Goal: Transaction & Acquisition: Subscribe to service/newsletter

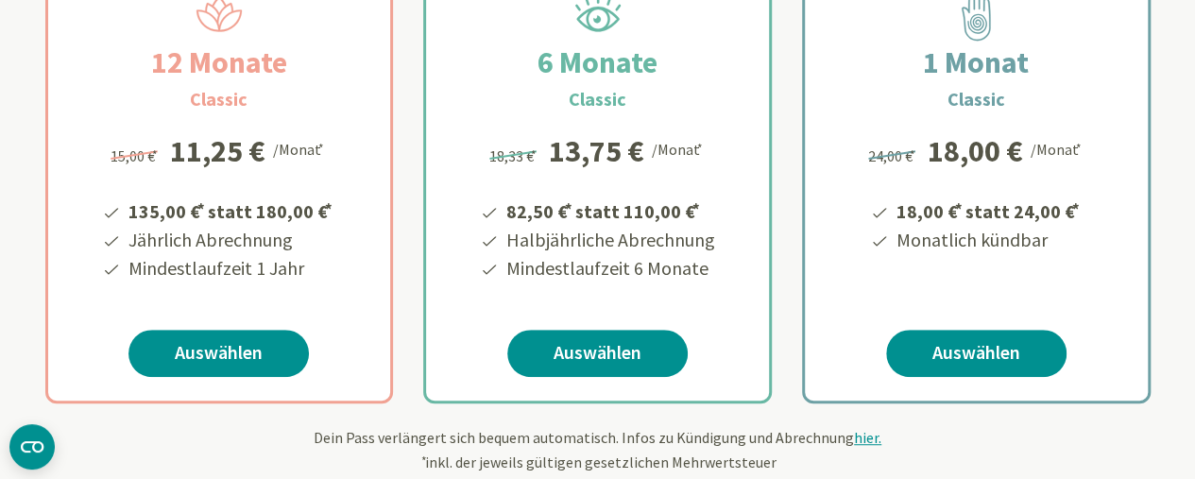
scroll to position [610, 0]
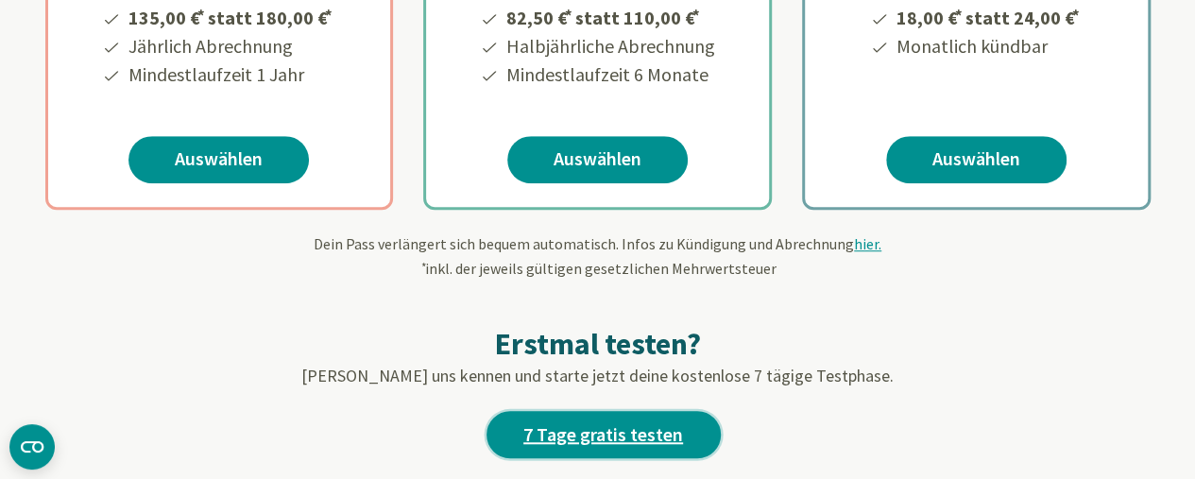
click at [685, 432] on link "7 Tage gratis testen" at bounding box center [604, 434] width 234 height 47
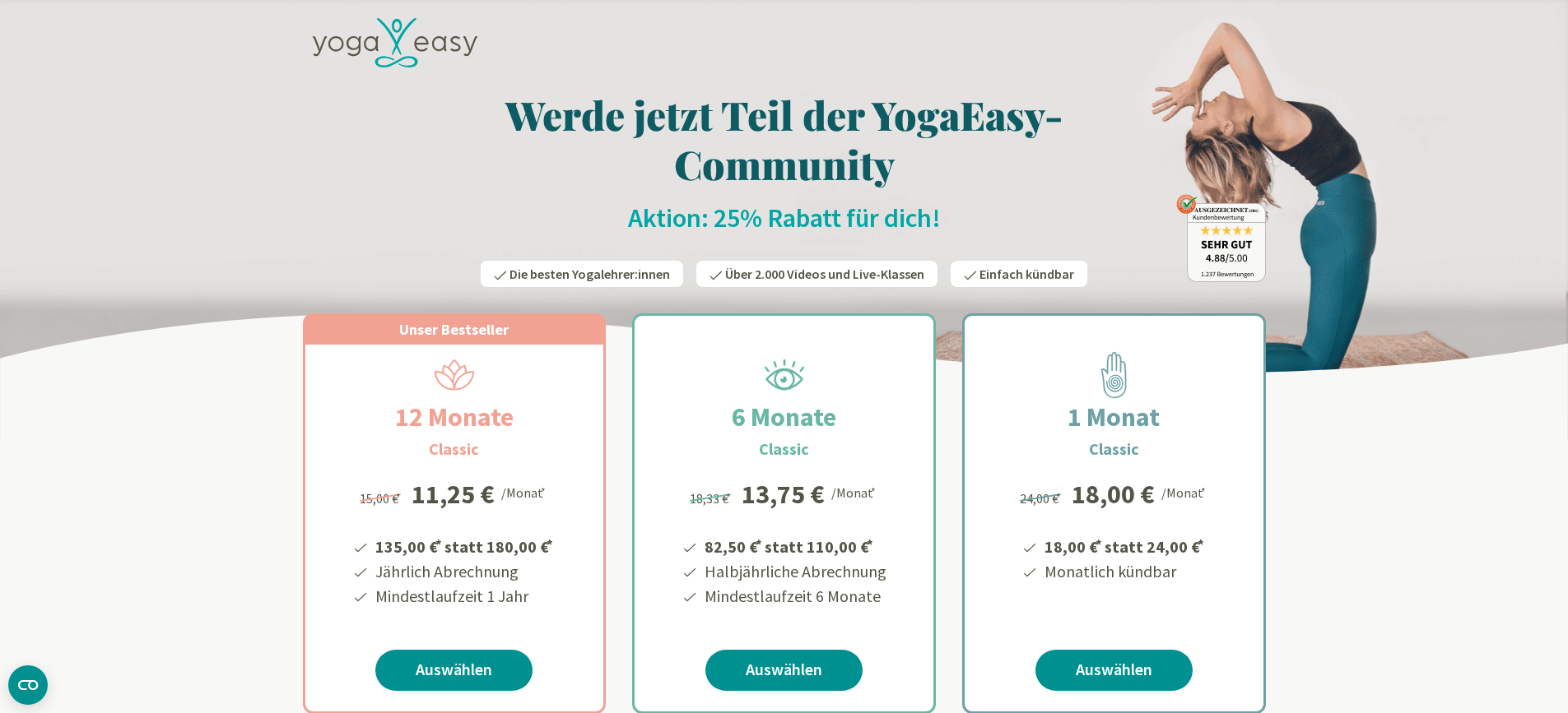
click at [739, 217] on h2 "Aktion: 25% Rabatt für dich!" at bounding box center [785, 219] width 963 height 33
click at [961, 161] on h1 "Werde jetzt Teil der YogaEasy-Community" at bounding box center [785, 138] width 963 height 98
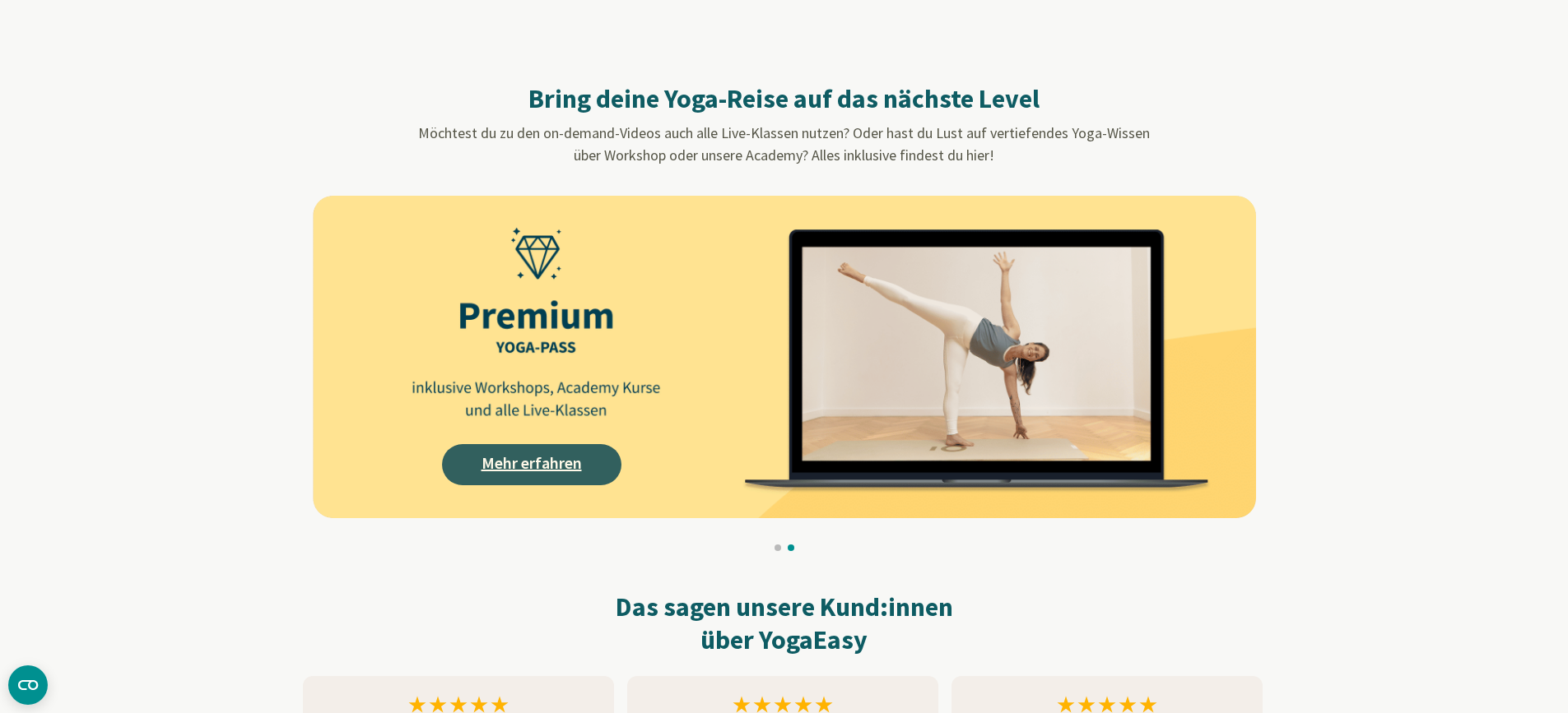
scroll to position [1525, 0]
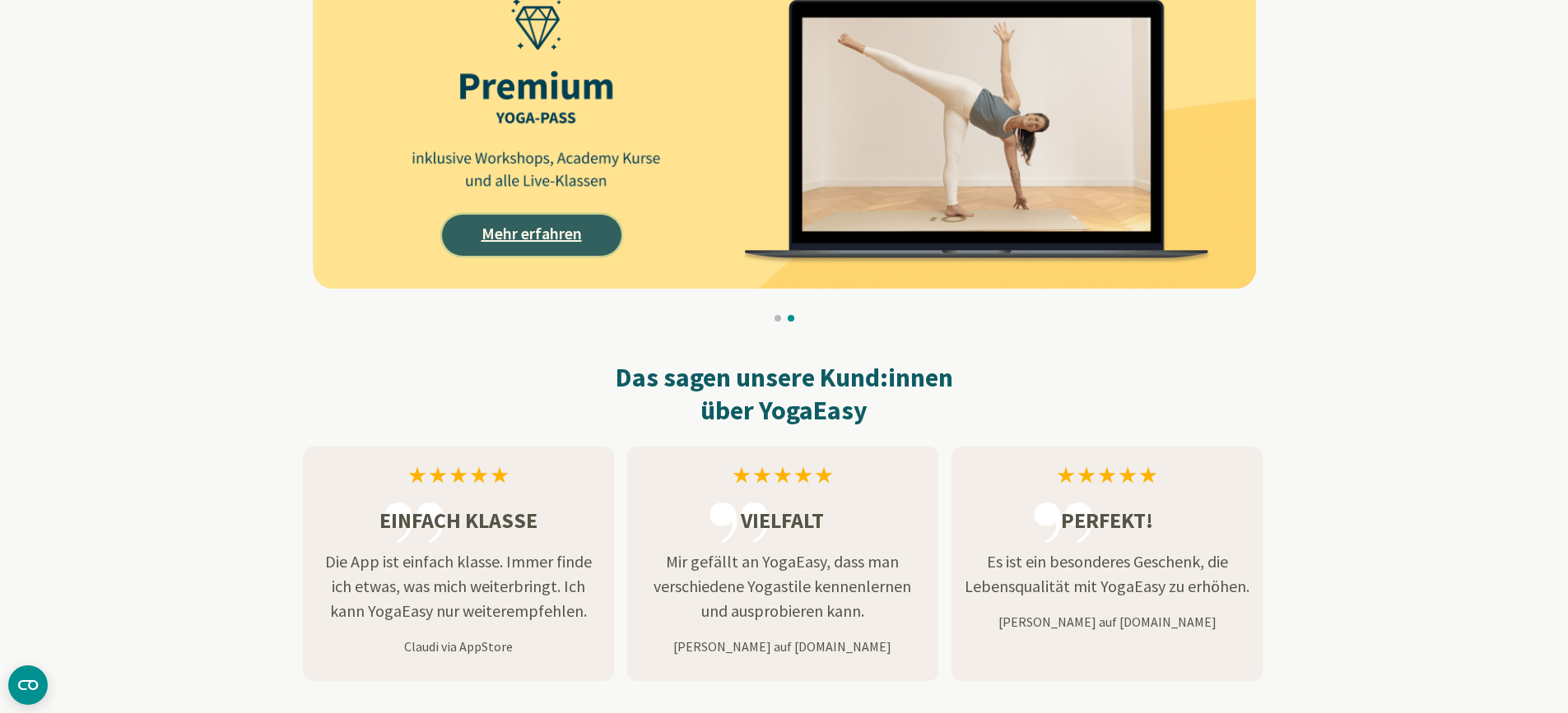
click at [496, 235] on link "Mehr erfahren" at bounding box center [531, 235] width 179 height 41
